Goal: Task Accomplishment & Management: Use online tool/utility

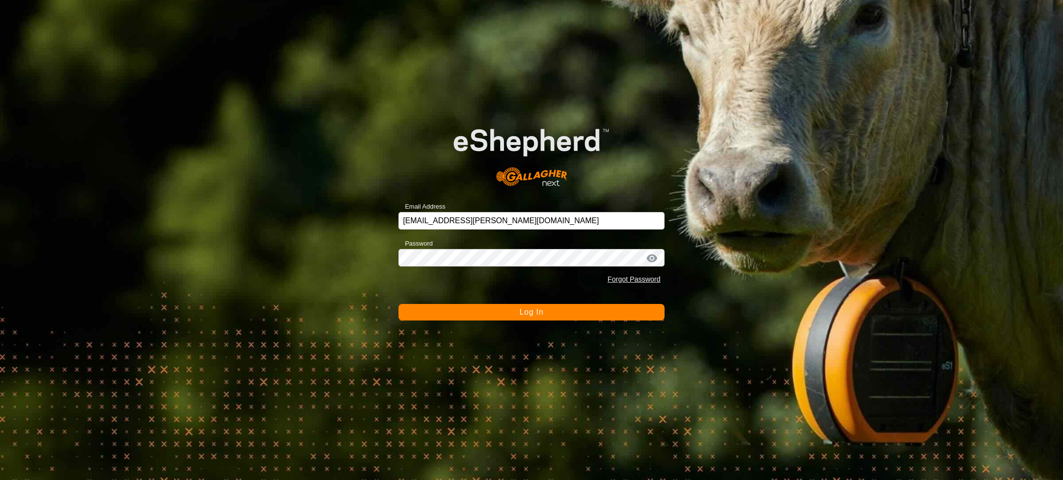
click at [569, 313] on button "Log In" at bounding box center [532, 312] width 266 height 17
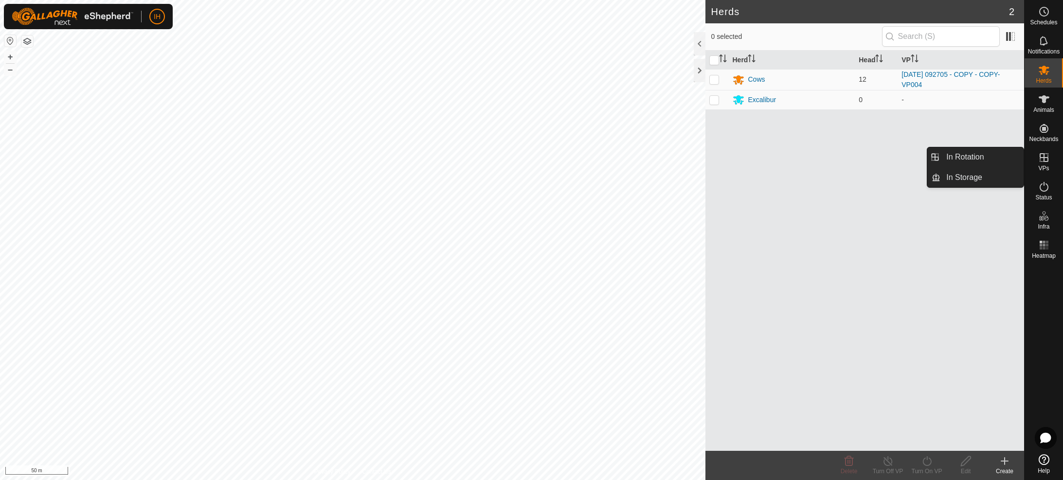
click at [1044, 161] on icon at bounding box center [1044, 157] width 9 height 9
drag, startPoint x: 995, startPoint y: 160, endPoint x: 972, endPoint y: 160, distance: 22.4
click at [995, 160] on link "In Rotation" at bounding box center [982, 156] width 83 height 19
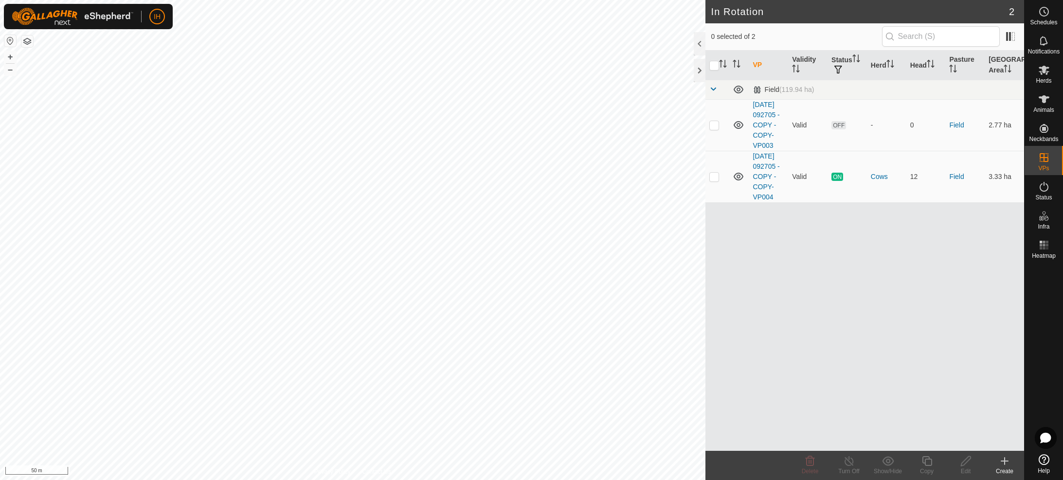
checkbox input "true"
checkbox input "false"
click at [929, 466] on icon at bounding box center [927, 461] width 10 height 10
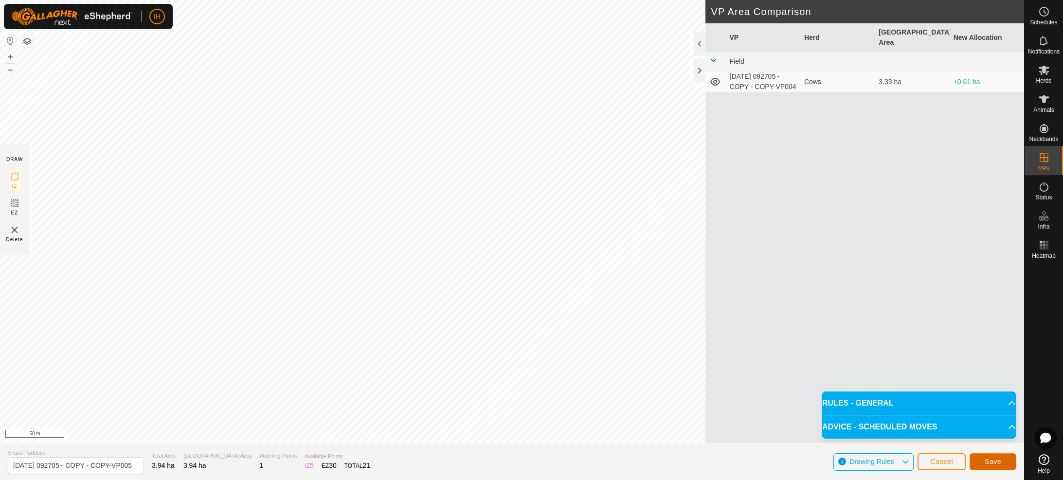
click at [996, 462] on span "Save" at bounding box center [993, 462] width 17 height 8
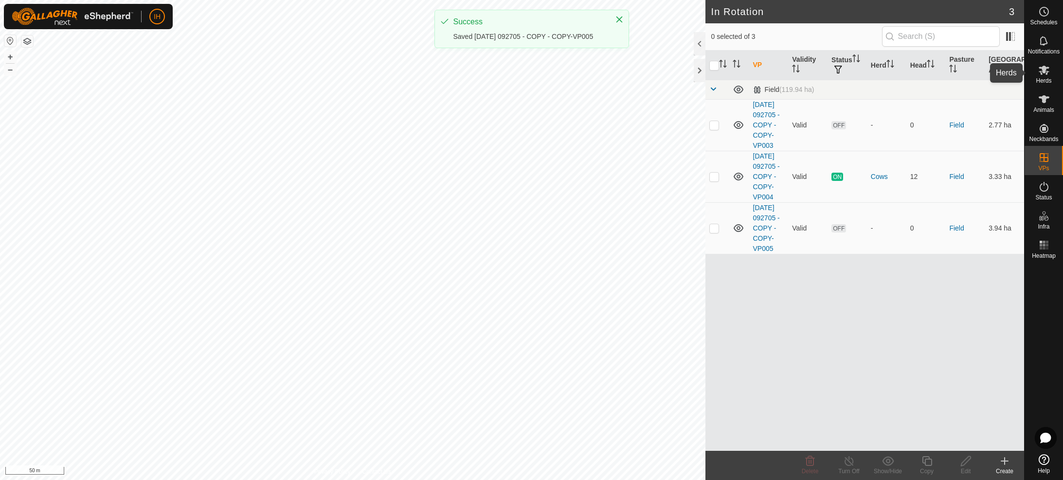
click at [1044, 74] on icon at bounding box center [1044, 70] width 12 height 12
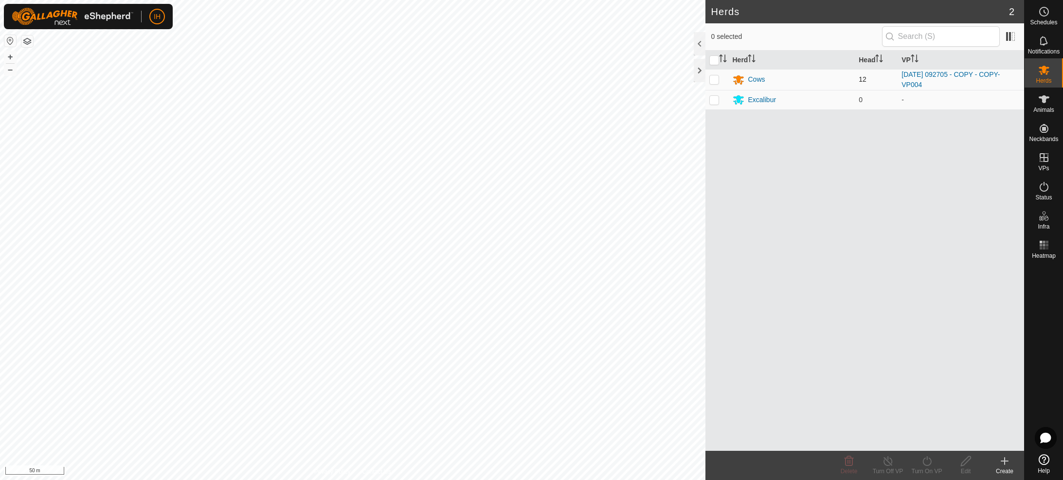
click at [720, 82] on td at bounding box center [717, 79] width 23 height 21
checkbox input "true"
click at [926, 468] on div "Turn On VP" at bounding box center [926, 471] width 39 height 9
click at [923, 445] on link "Now" at bounding box center [956, 439] width 96 height 19
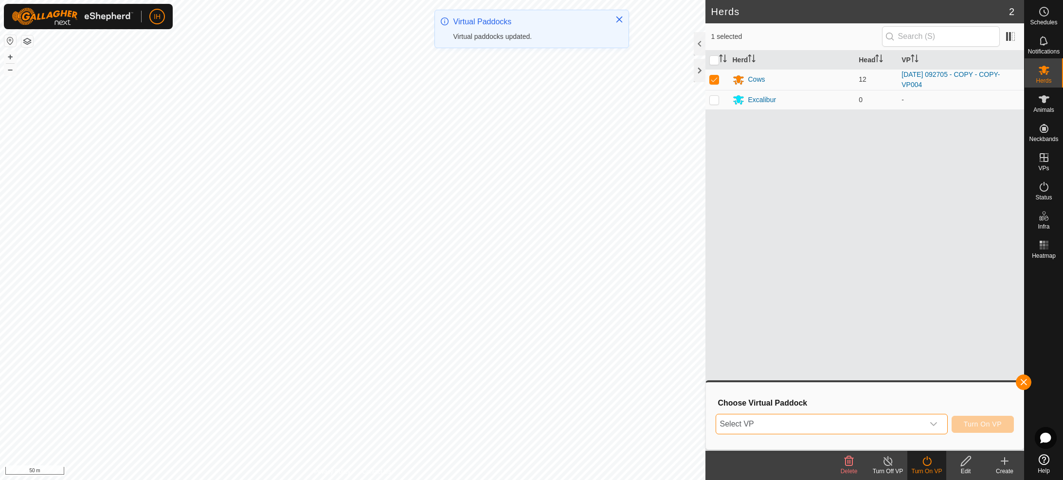
click at [891, 419] on span "Select VP" at bounding box center [820, 424] width 208 height 19
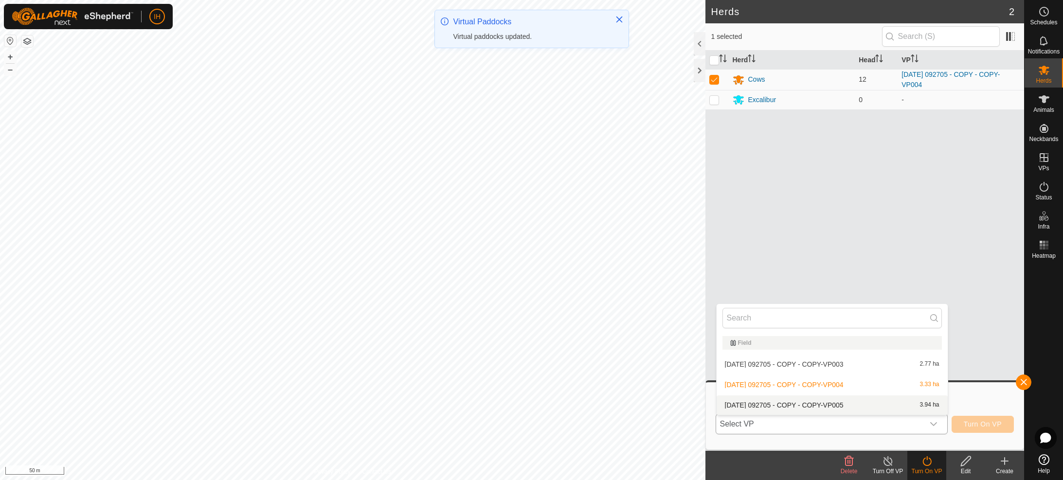
click at [883, 401] on li "[DATE] 092705 - COPY - COPY-VP005 3.94 ha" at bounding box center [832, 405] width 231 height 19
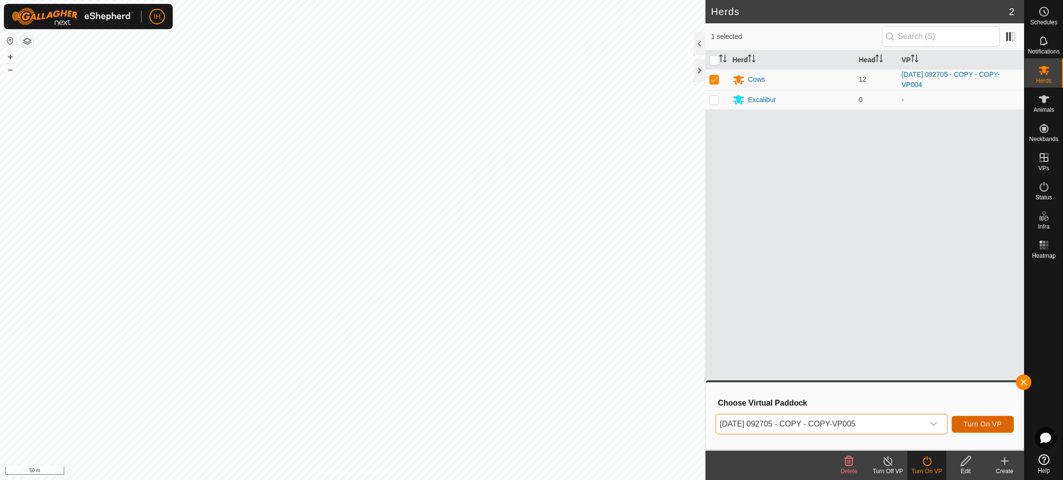
click at [984, 424] on span "Turn On VP" at bounding box center [983, 424] width 38 height 8
